Goal: Ask a question

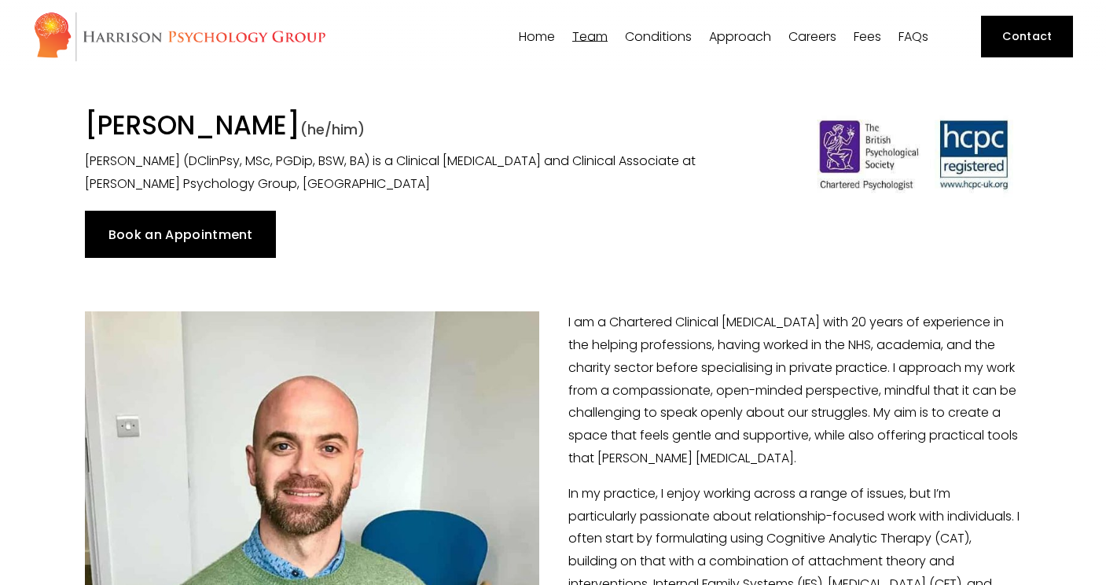
click at [915, 40] on link "FAQs" at bounding box center [913, 36] width 30 height 15
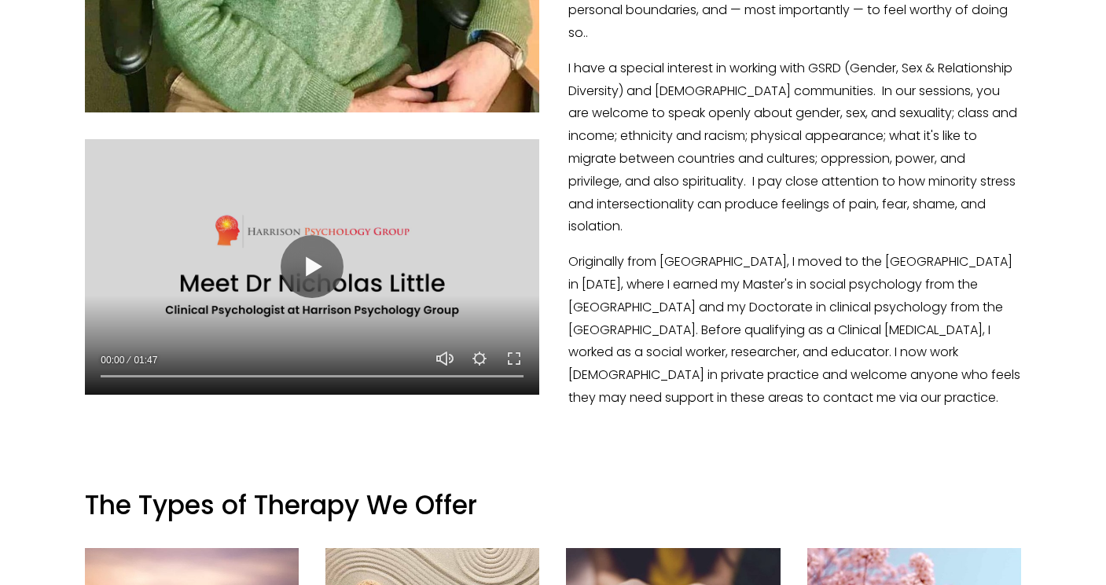
scroll to position [800, 0]
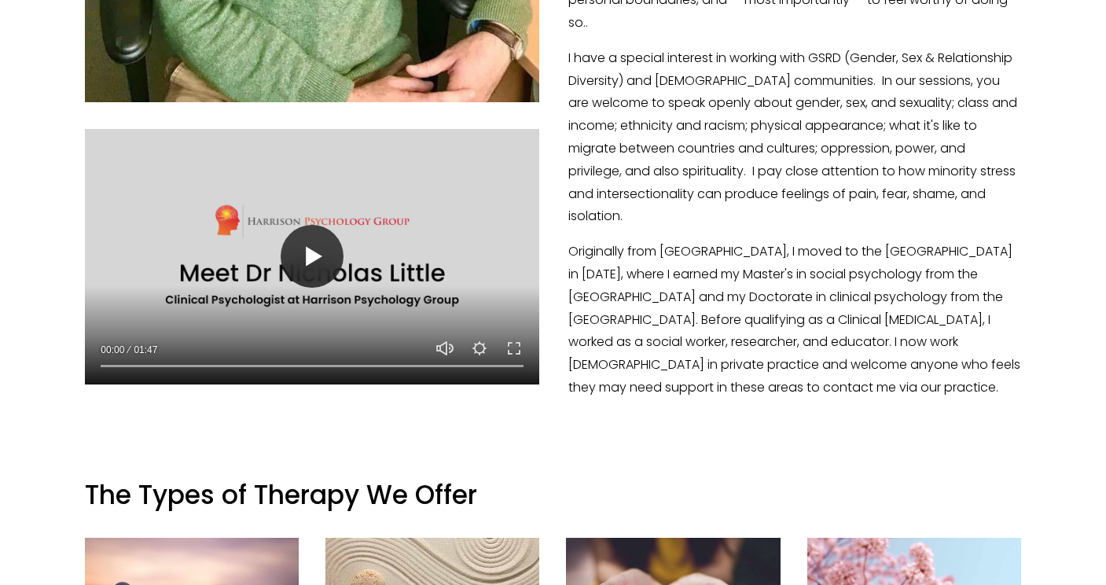
click at [318, 265] on button "Play" at bounding box center [312, 256] width 63 height 63
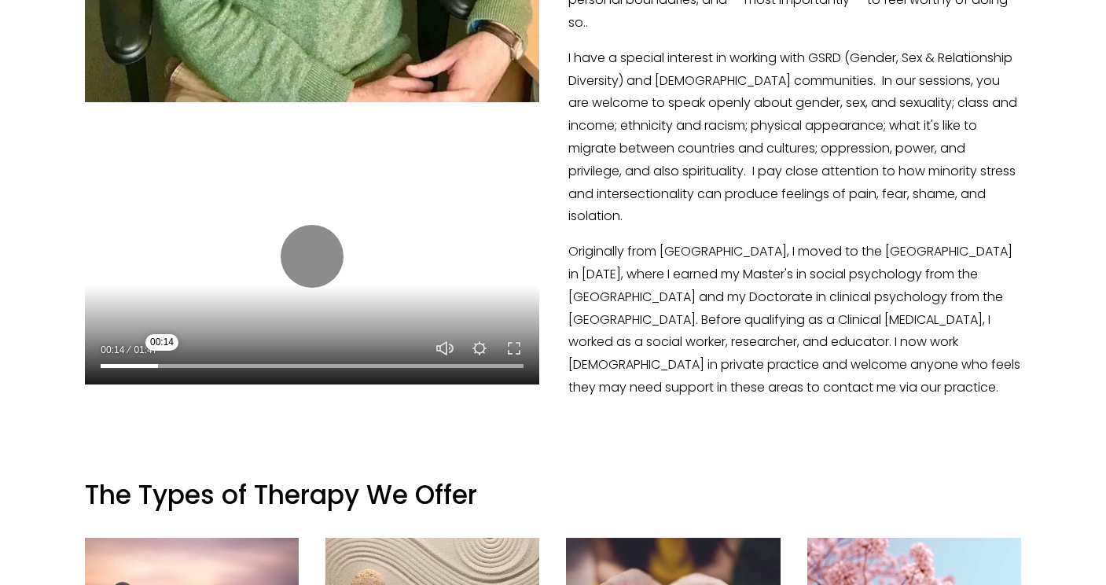
click at [162, 365] on input "Seek" at bounding box center [312, 365] width 423 height 11
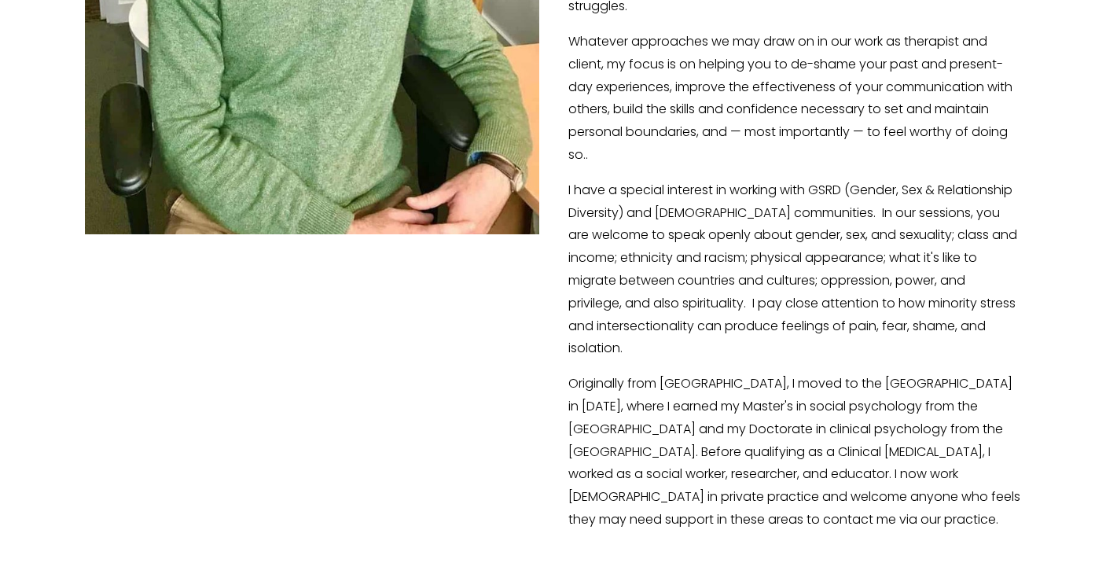
scroll to position [665, 0]
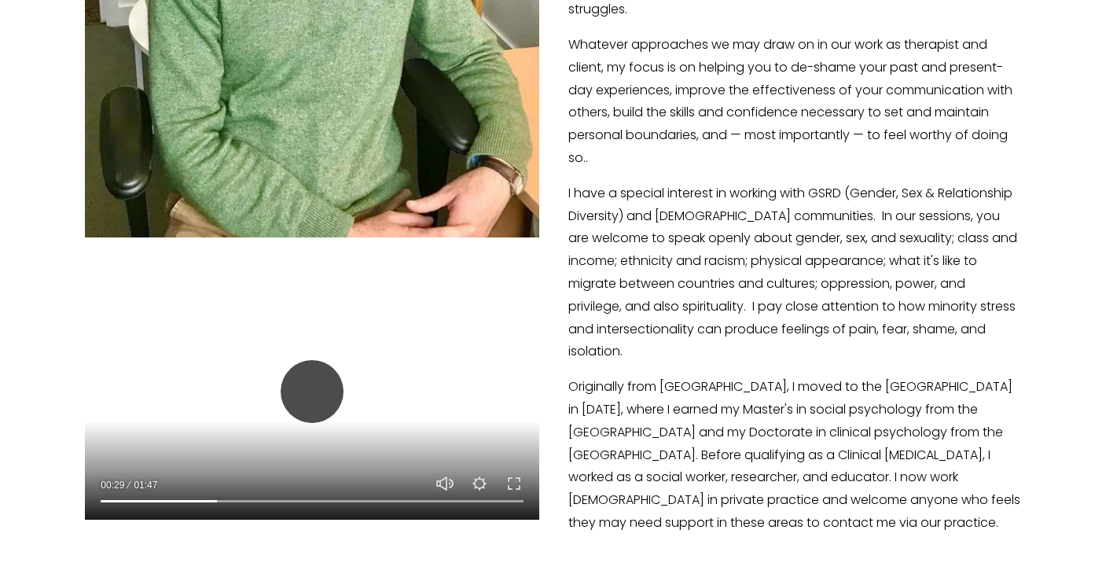
click at [319, 389] on button "Play" at bounding box center [312, 391] width 63 height 63
type input "27.7"
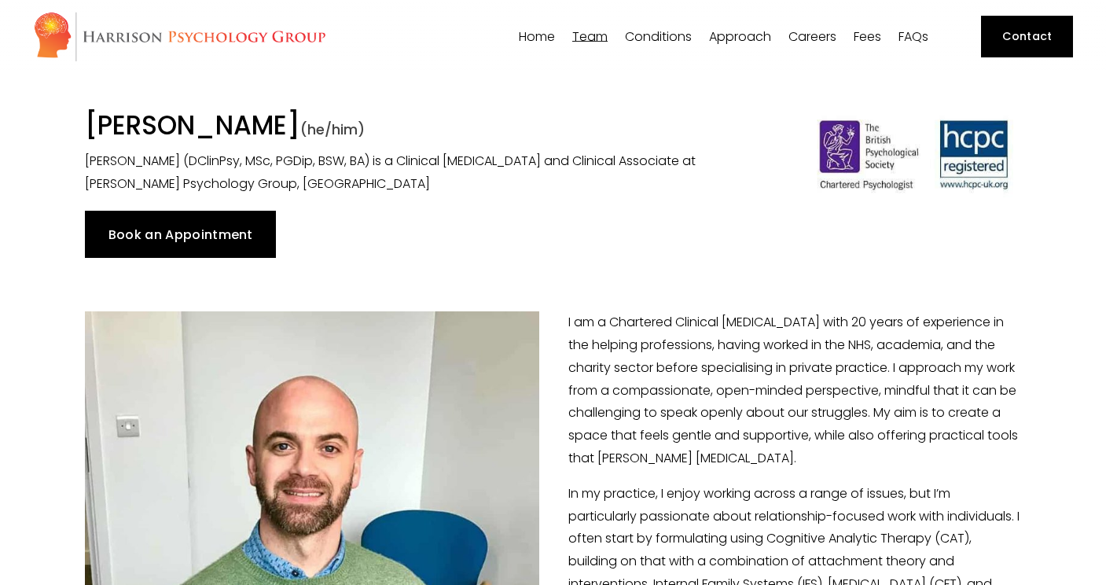
scroll to position [0, 0]
click at [872, 37] on link "Fees" at bounding box center [868, 36] width 28 height 15
click at [116, 245] on link "Book an Appointment" at bounding box center [180, 234] width 191 height 47
click at [235, 233] on link "Book an Appointment" at bounding box center [180, 234] width 191 height 47
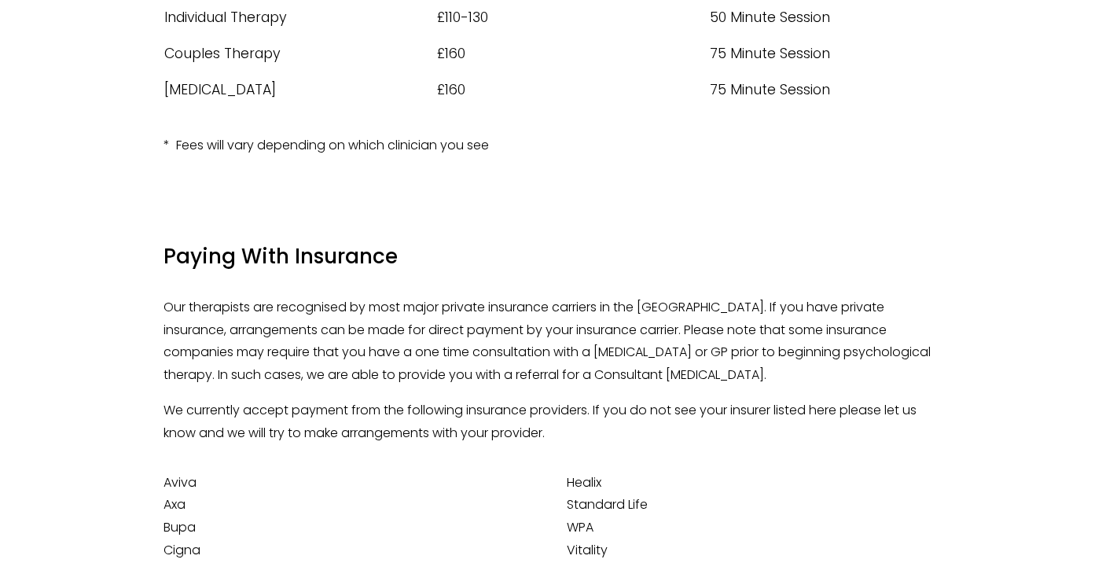
scroll to position [292, 0]
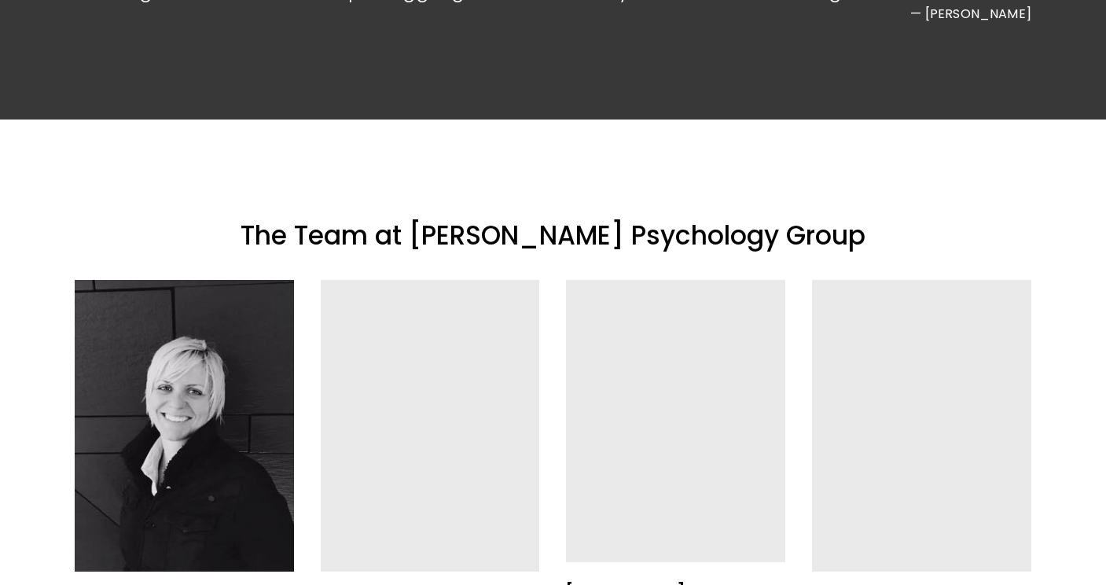
scroll to position [2253, 0]
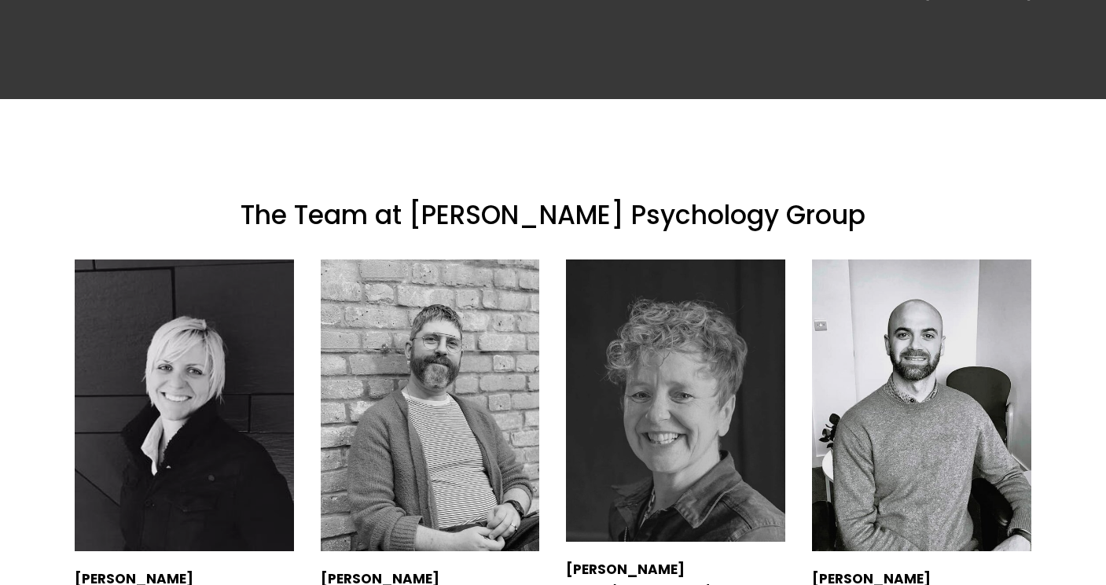
click at [951, 345] on div at bounding box center [921, 405] width 219 height 292
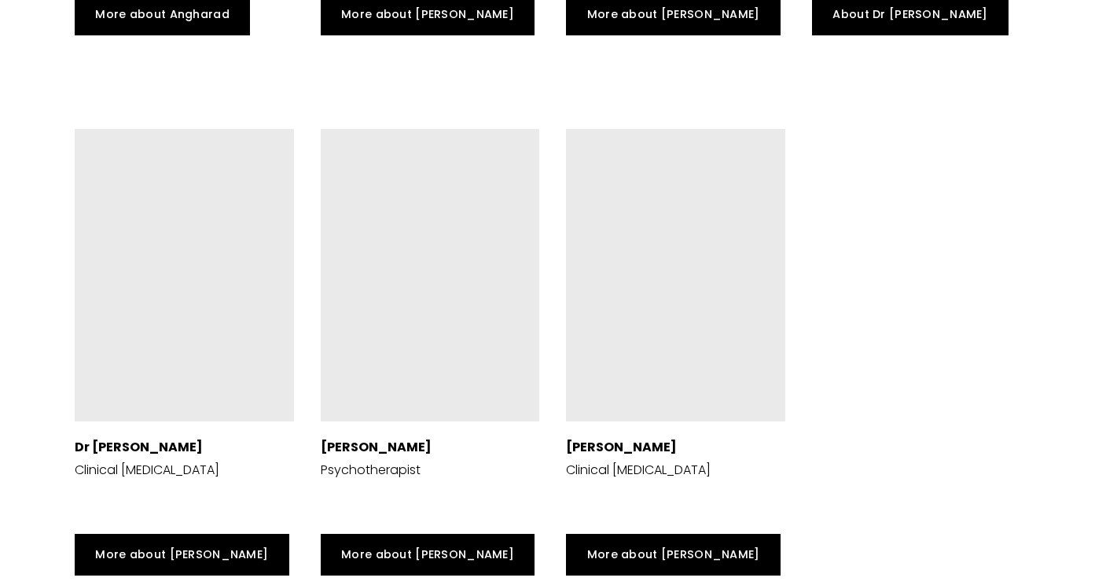
scroll to position [3999, 0]
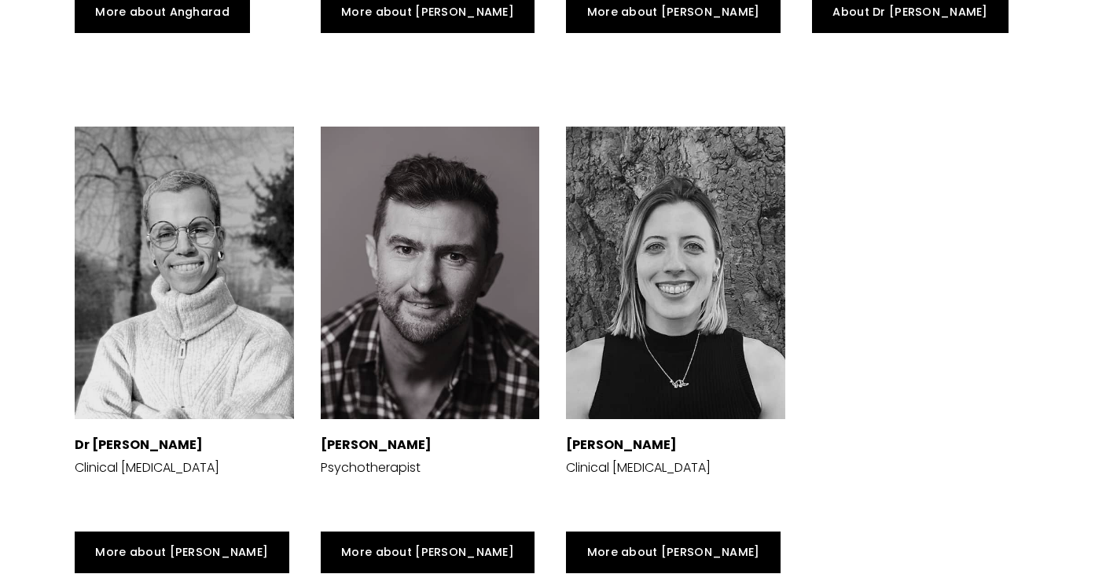
click at [452, 229] on div at bounding box center [430, 273] width 219 height 292
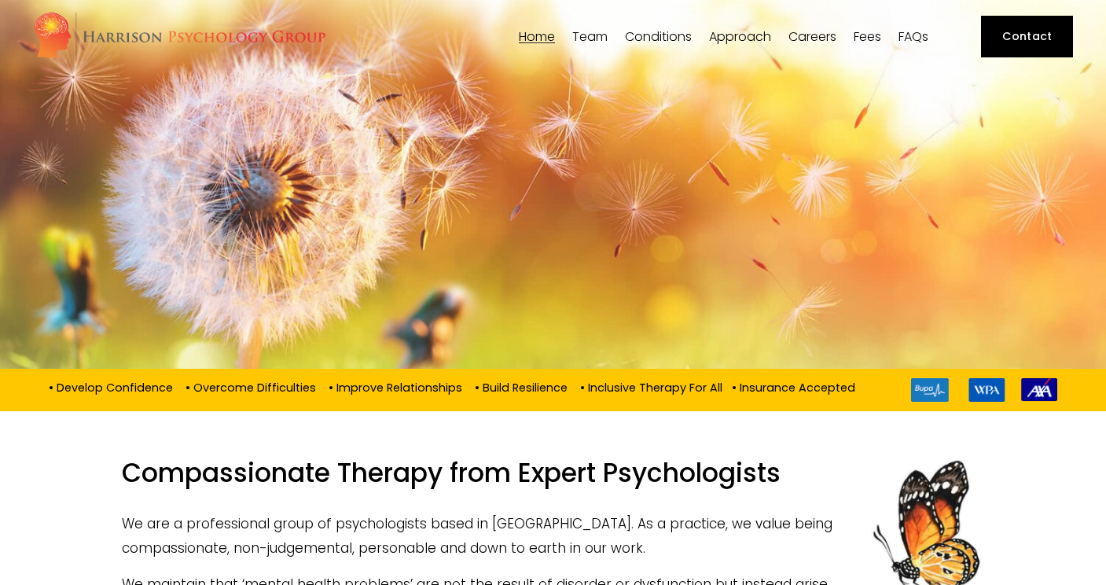
scroll to position [0, 0]
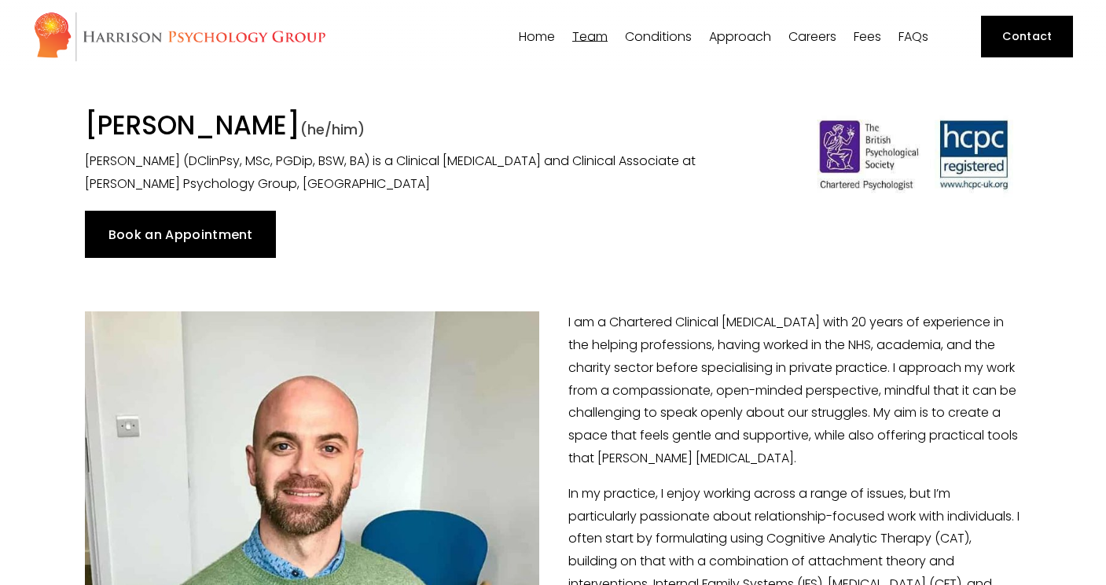
scroll to position [1, 0]
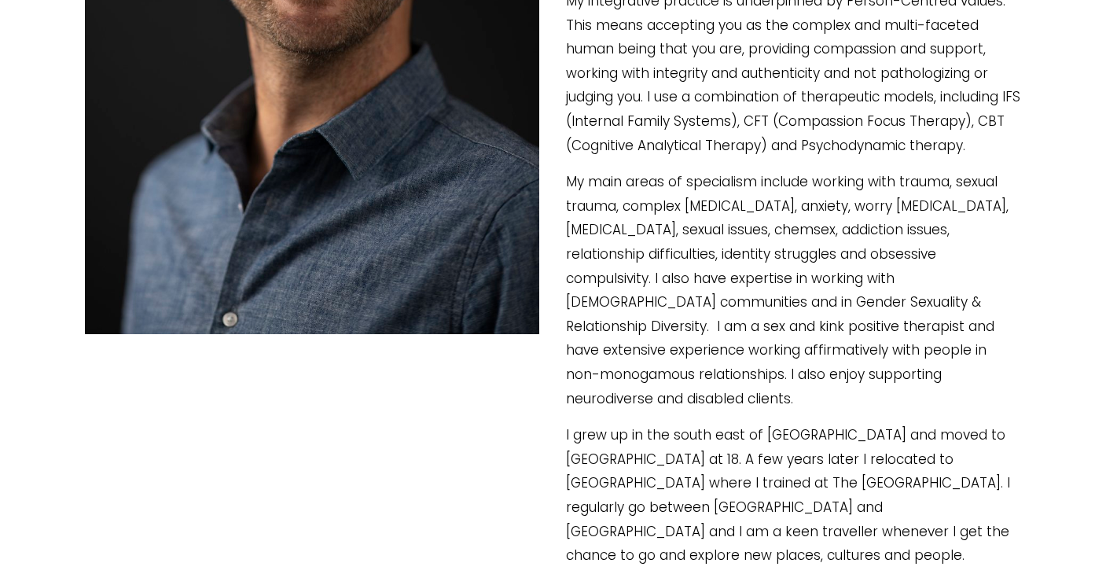
scroll to position [651, 0]
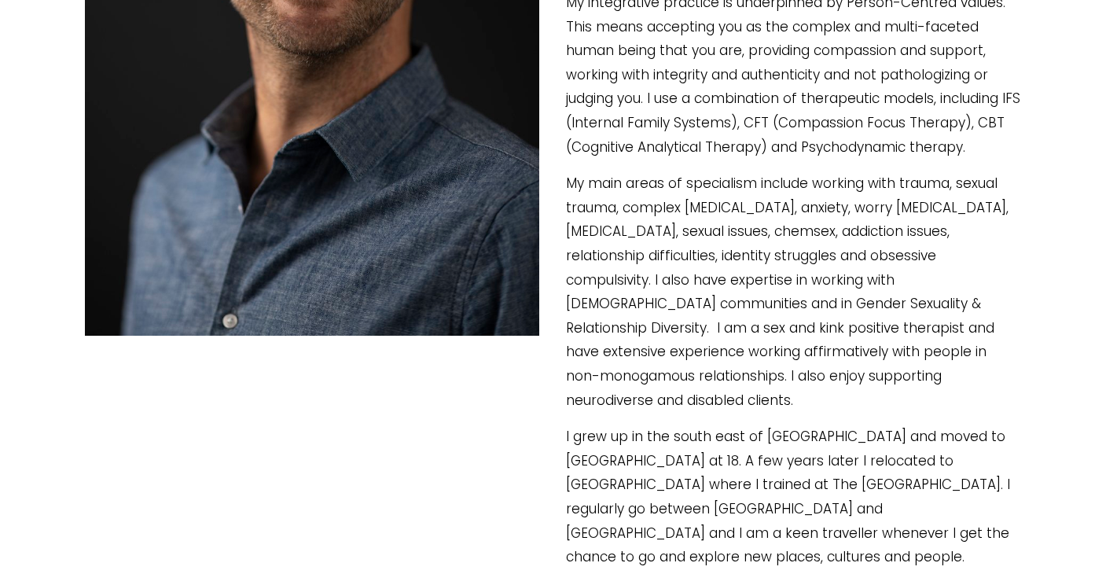
type input "8.57"
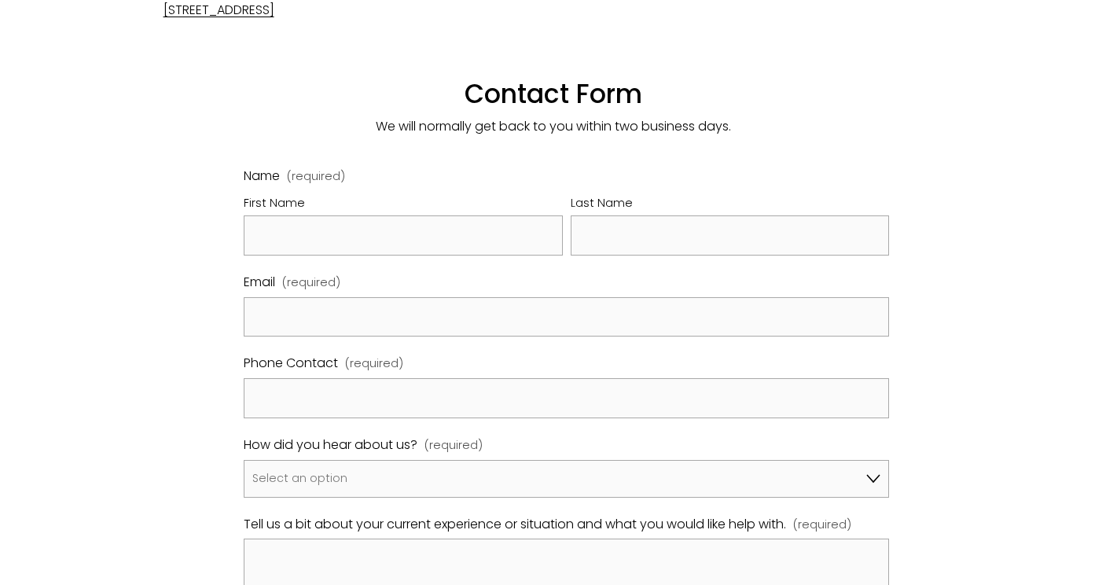
scroll to position [796, 0]
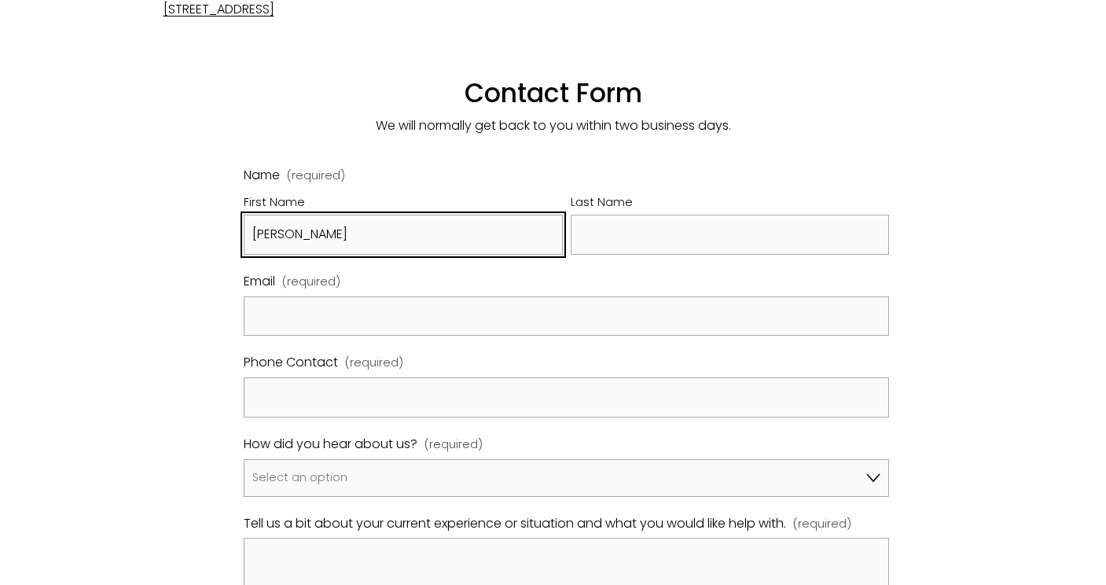
type input "[PERSON_NAME]"
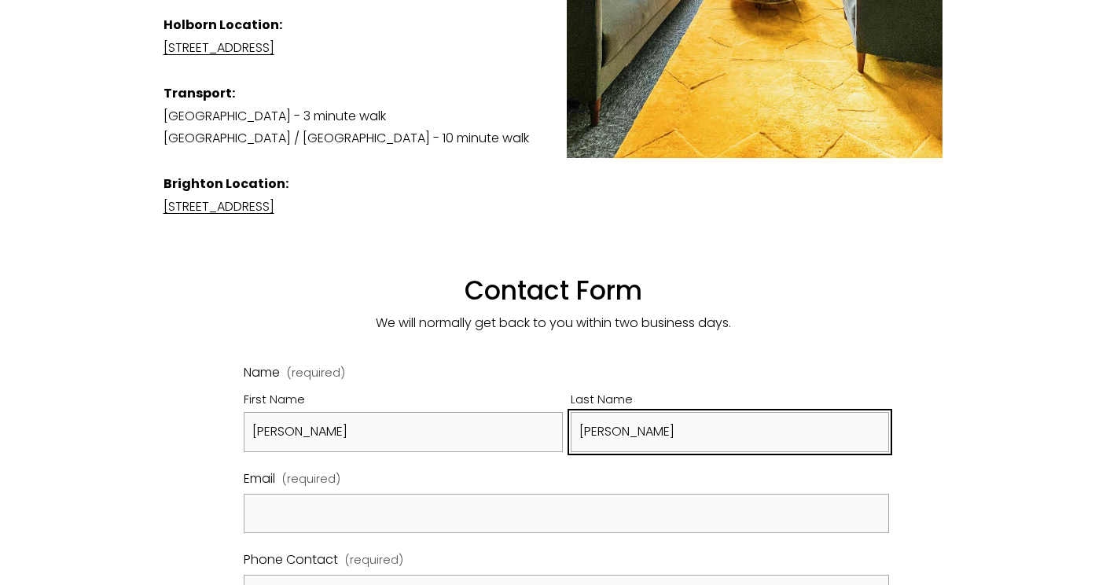
scroll to position [608, 0]
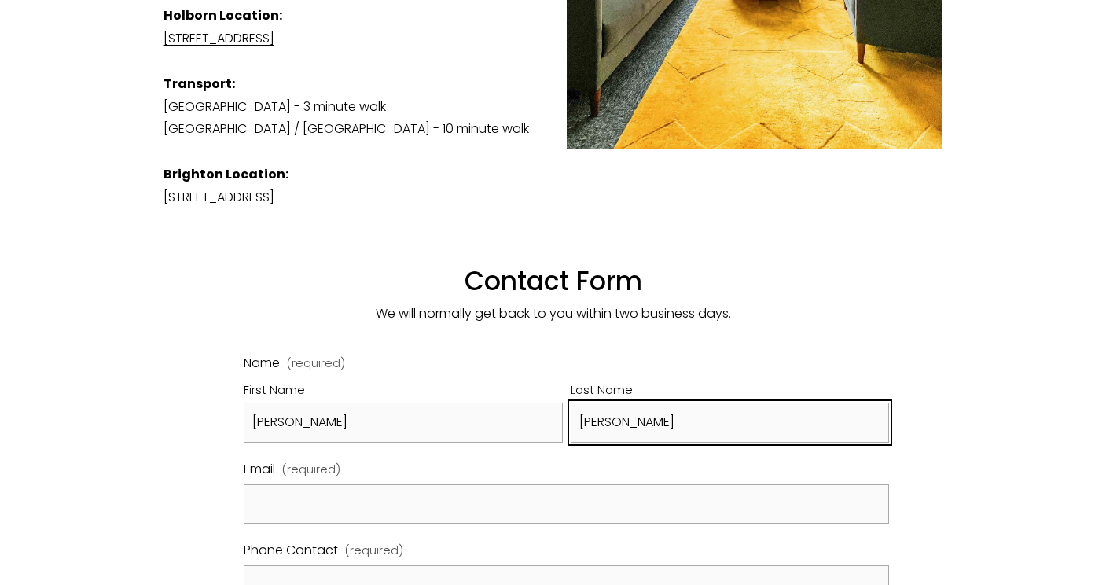
type input "[PERSON_NAME]"
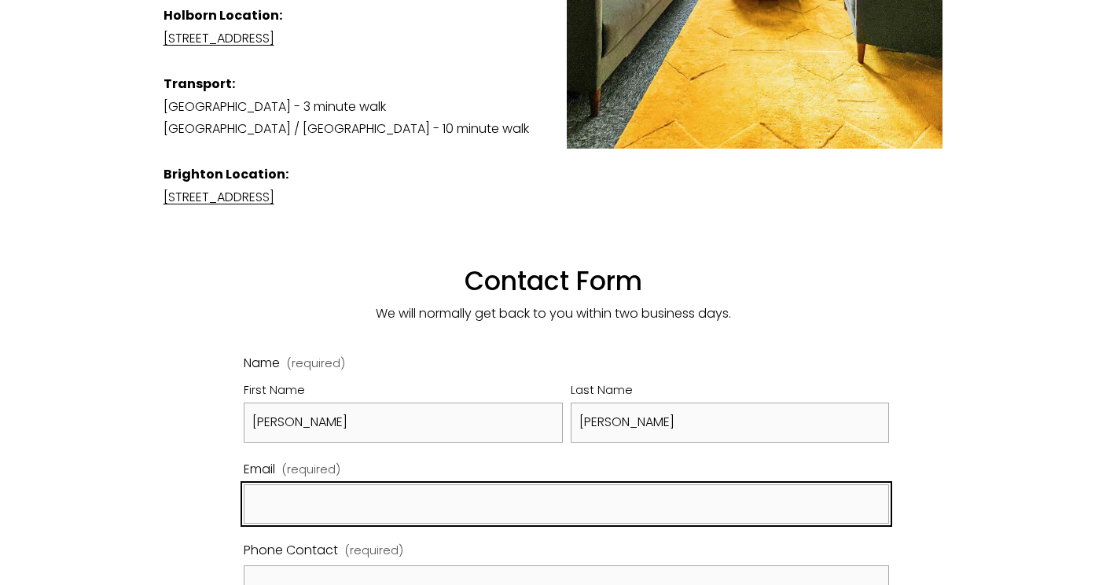
type input "[EMAIL_ADDRESS][DOMAIN_NAME]"
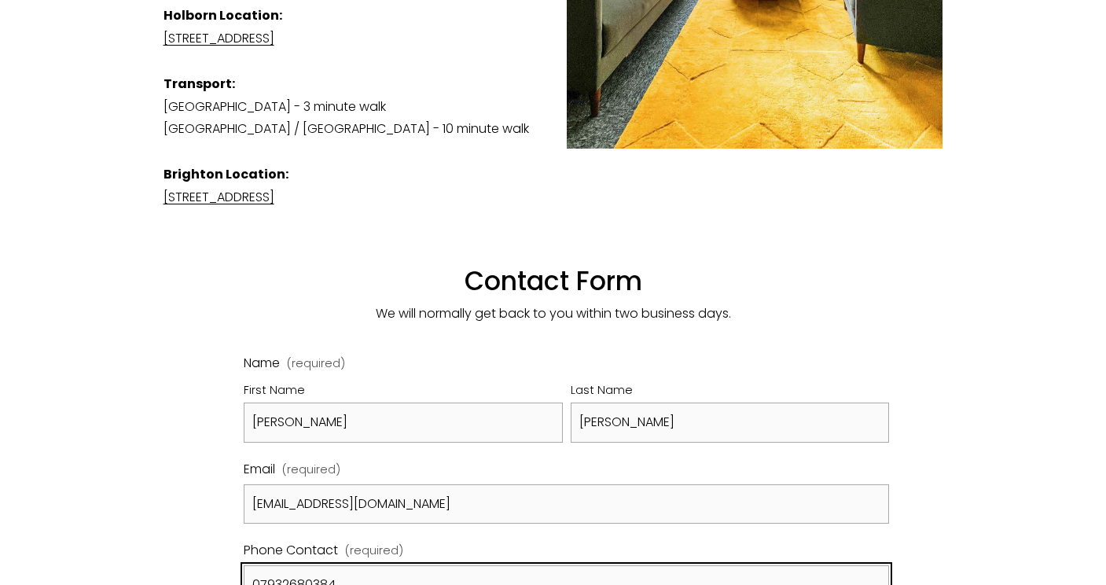
type input "07932680384"
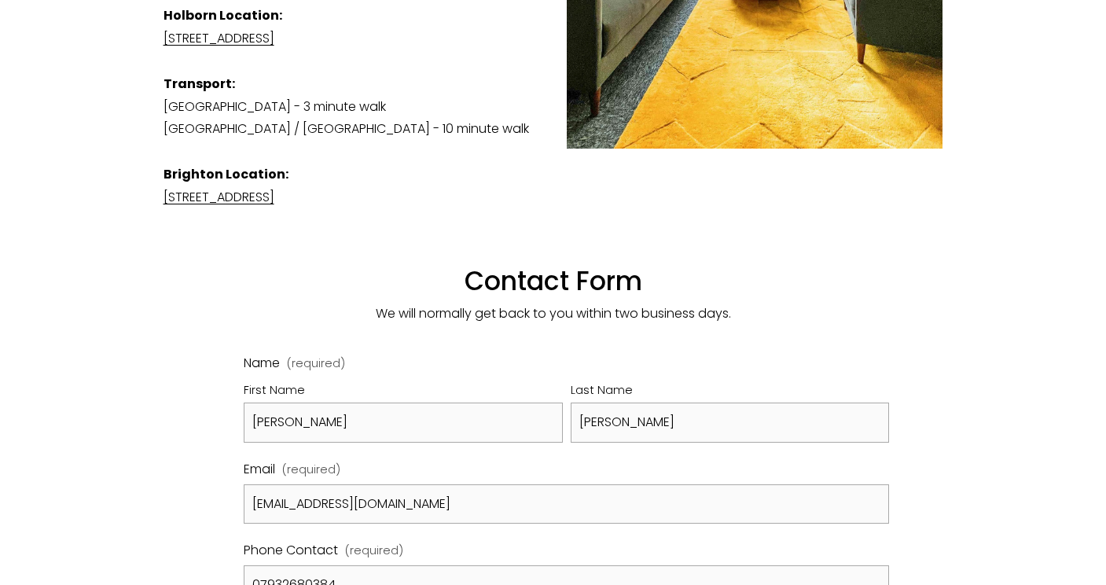
click at [102, 495] on div "Contact Us View fullsize Updated [DATE] Thank you for your interest in [PERSON_…" at bounding box center [553, 309] width 1106 height 1448
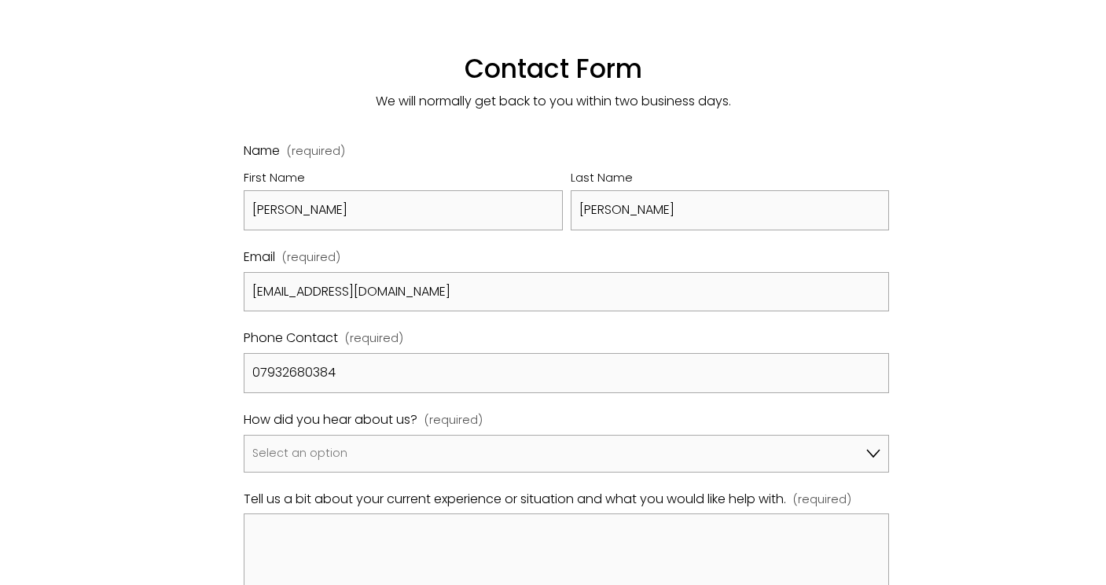
scroll to position [828, 0]
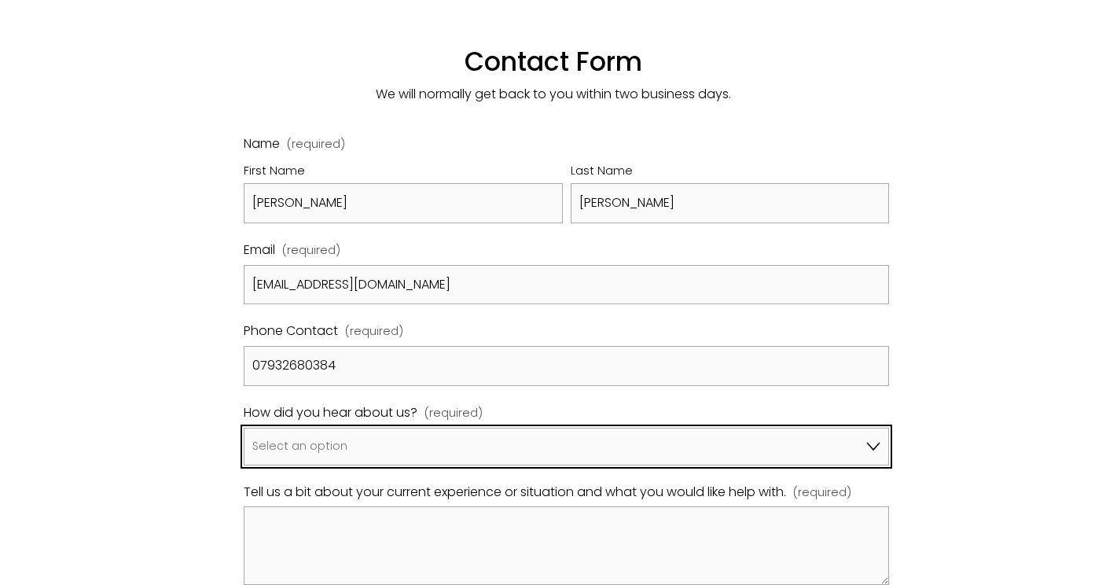
select select "Google"
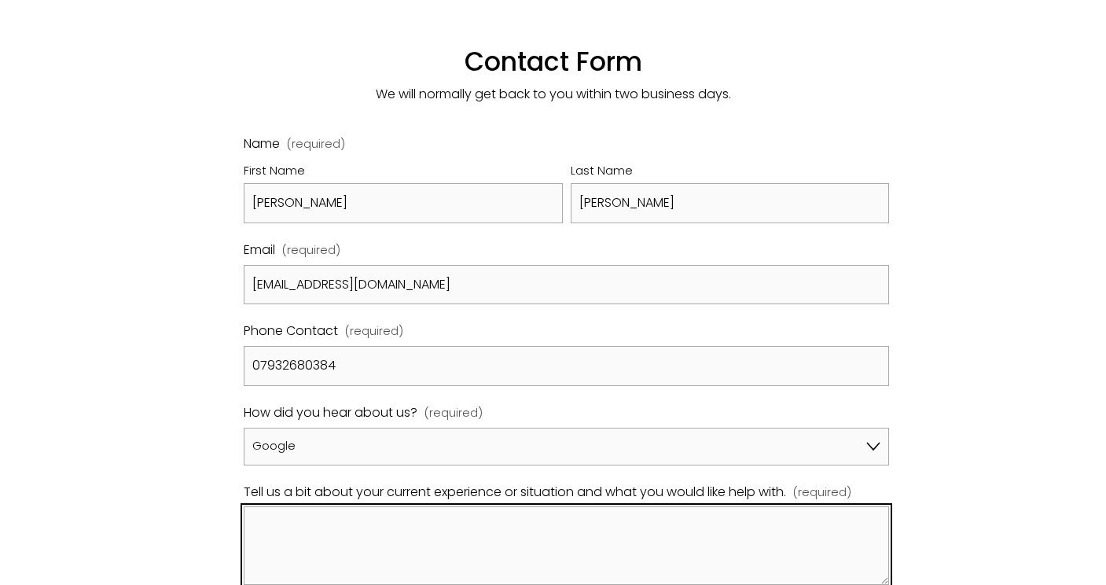
click at [305, 506] on textarea "Tell us a bit about your current experience or situation and what you would lik…" at bounding box center [566, 545] width 645 height 79
type textarea "Hi - I wanted to enquire whether [PERSON_NAME]"
